Goal: Check status: Check status

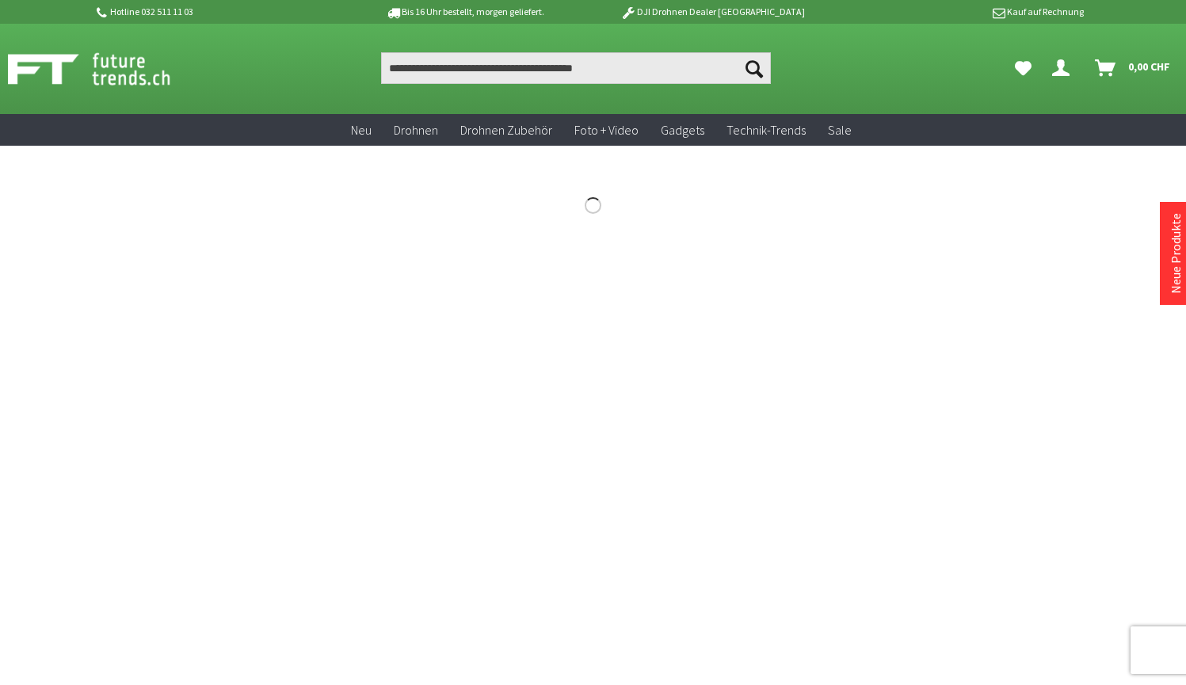
click at [1063, 63] on icon "Hi, Yannick - Dein Konto" at bounding box center [1060, 61] width 17 height 13
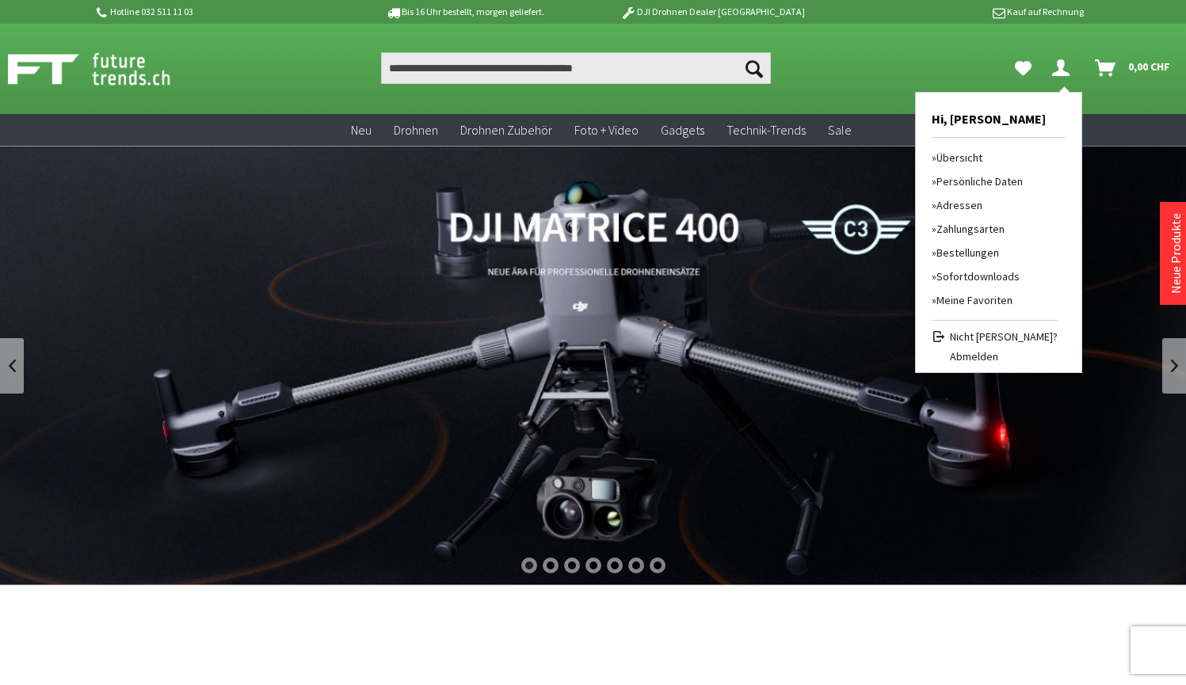
click at [957, 250] on link "Bestellungen" at bounding box center [994, 253] width 126 height 24
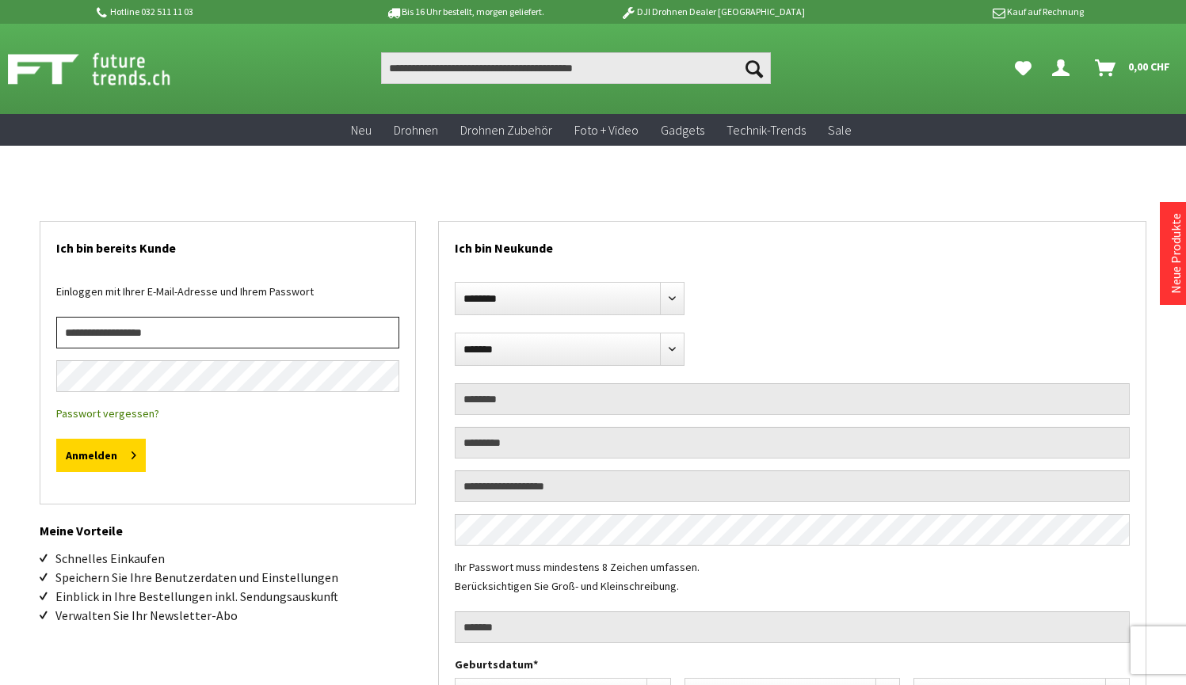
type input "**********"
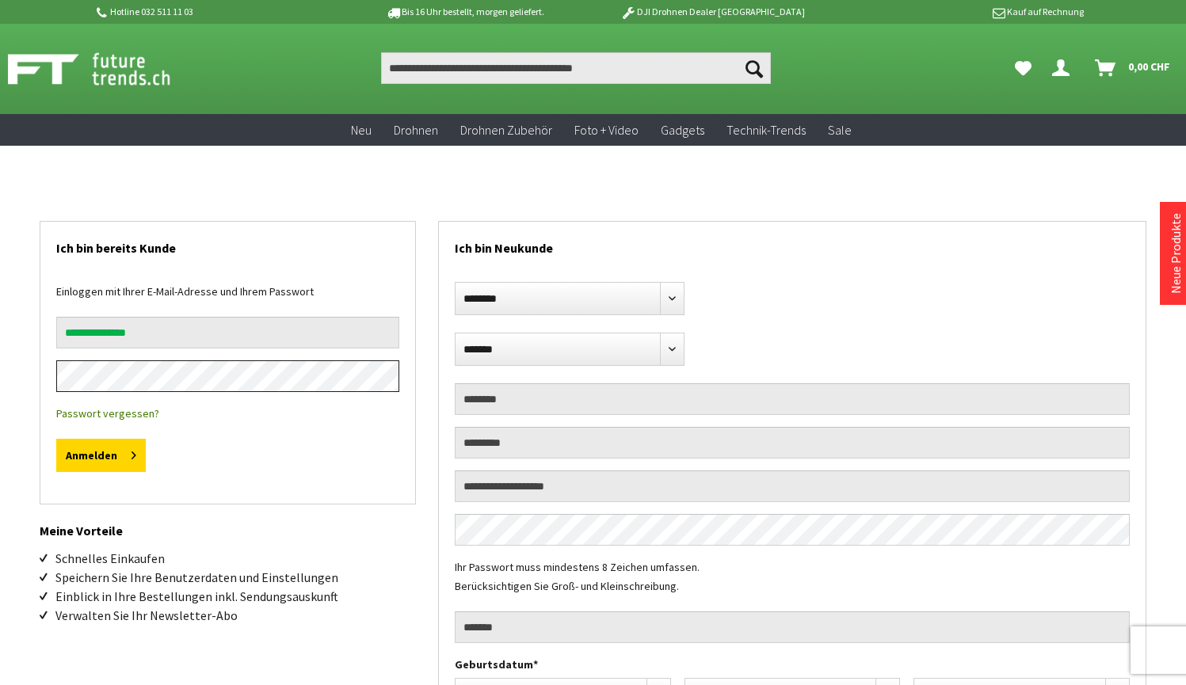
click at [100, 455] on button "Anmelden" at bounding box center [100, 455] width 89 height 33
click at [93, 450] on button "Anmelden" at bounding box center [100, 455] width 89 height 33
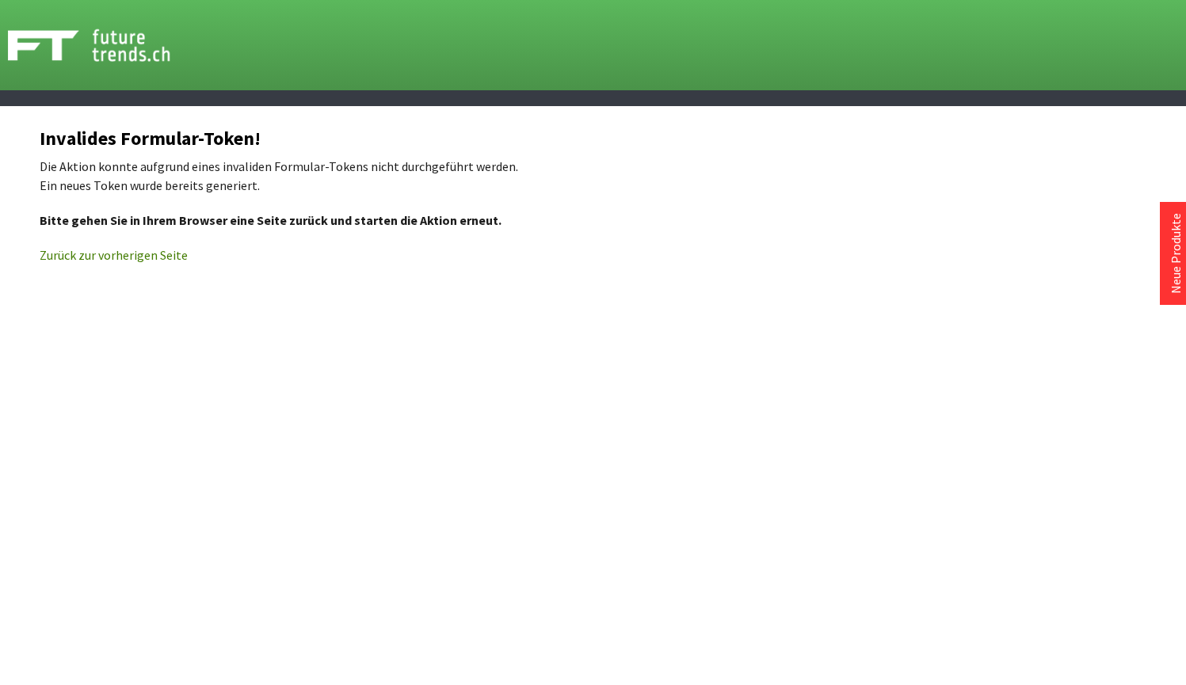
click at [97, 256] on link "Zurück zur vorherigen Seite" at bounding box center [114, 255] width 148 height 16
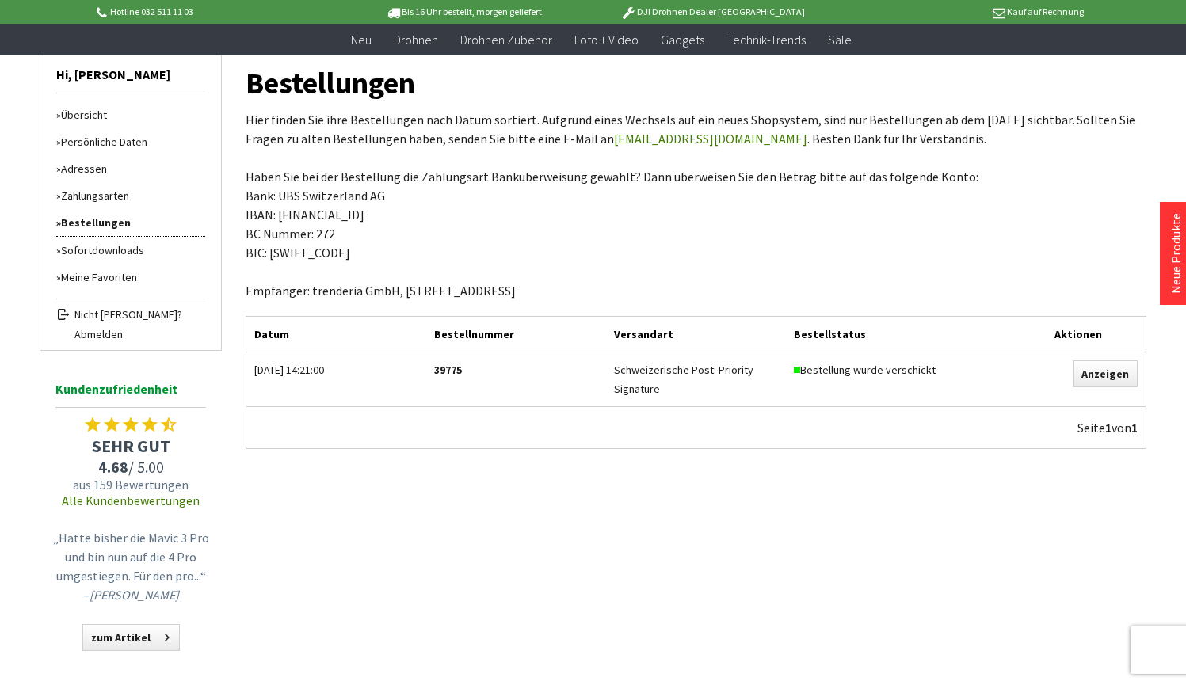
scroll to position [145, 0]
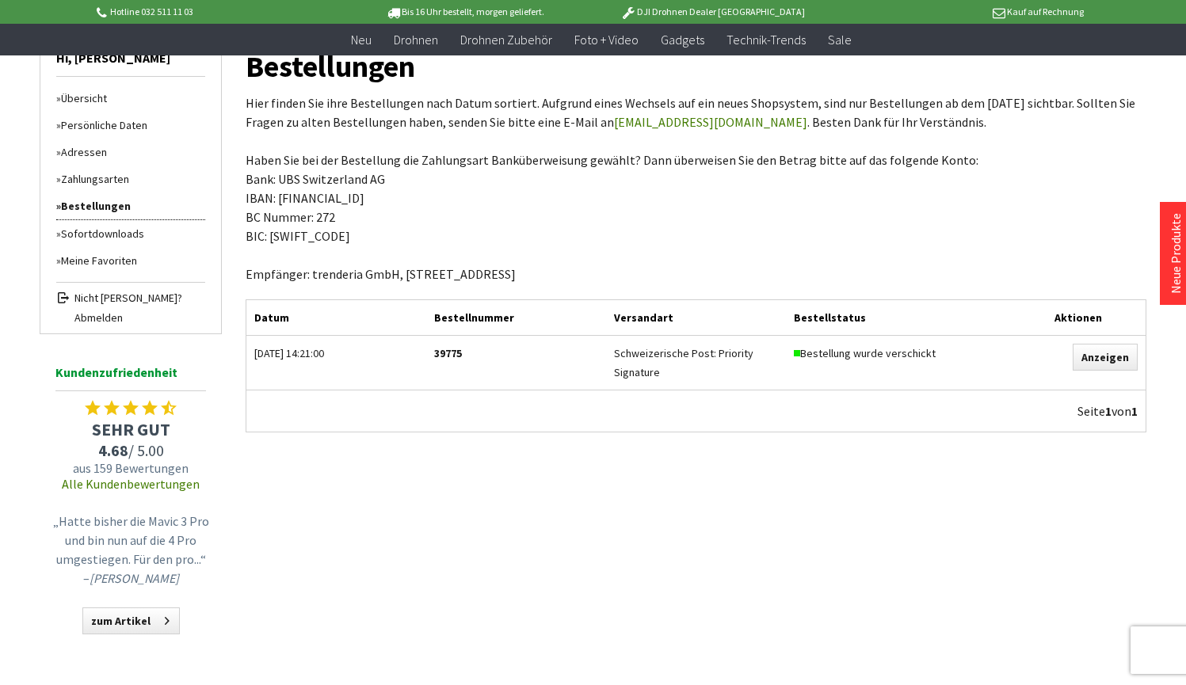
click at [818, 353] on div "Bestellung wurde verschickt" at bounding box center [898, 353] width 209 height 19
click at [1107, 350] on link "Anzeigen" at bounding box center [1104, 357] width 65 height 27
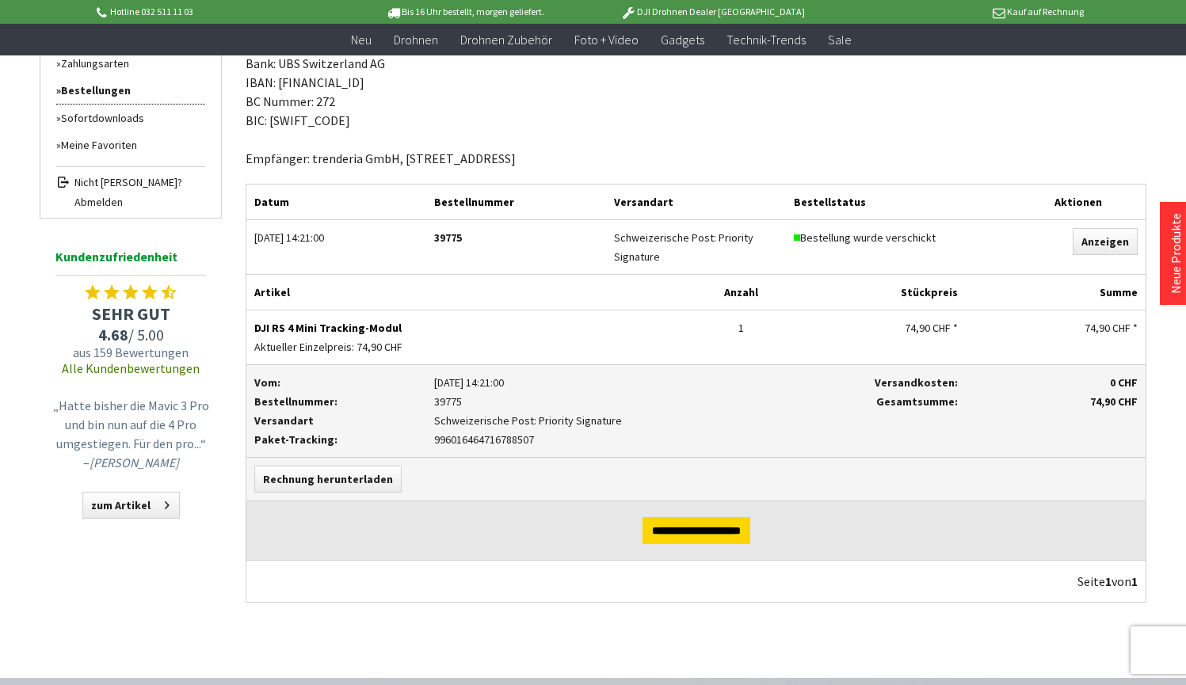
scroll to position [265, 0]
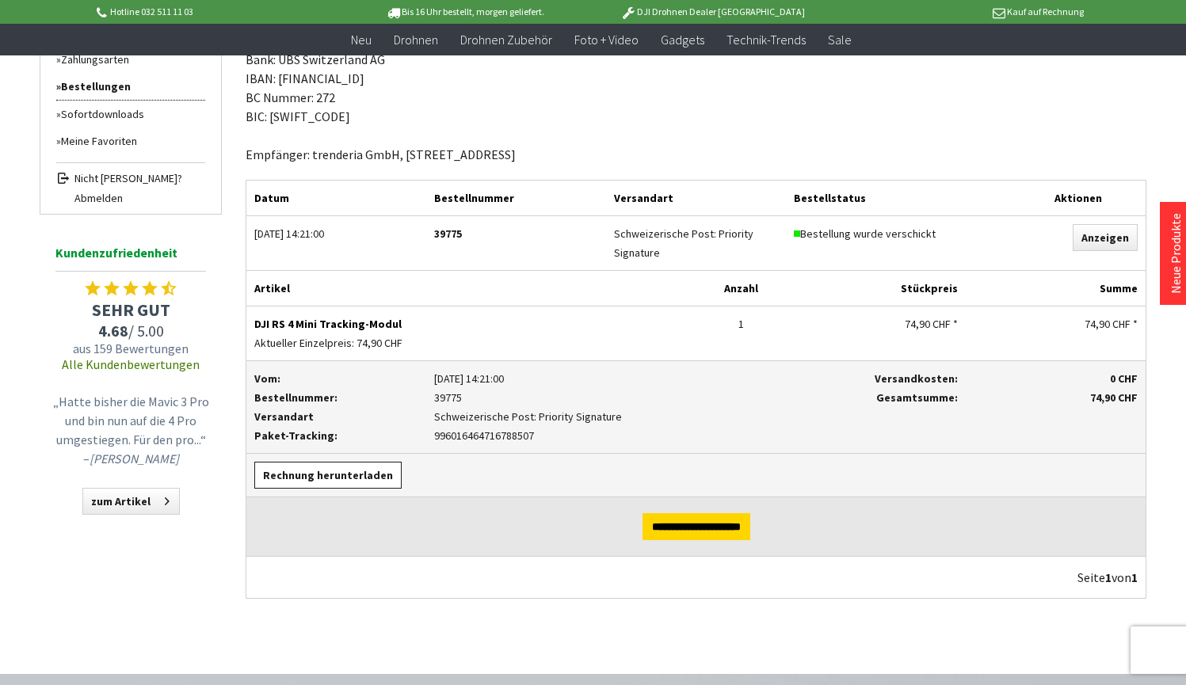
click at [343, 479] on link "Rechnung herunterladen" at bounding box center [327, 475] width 147 height 27
